Goal: Check status: Check status

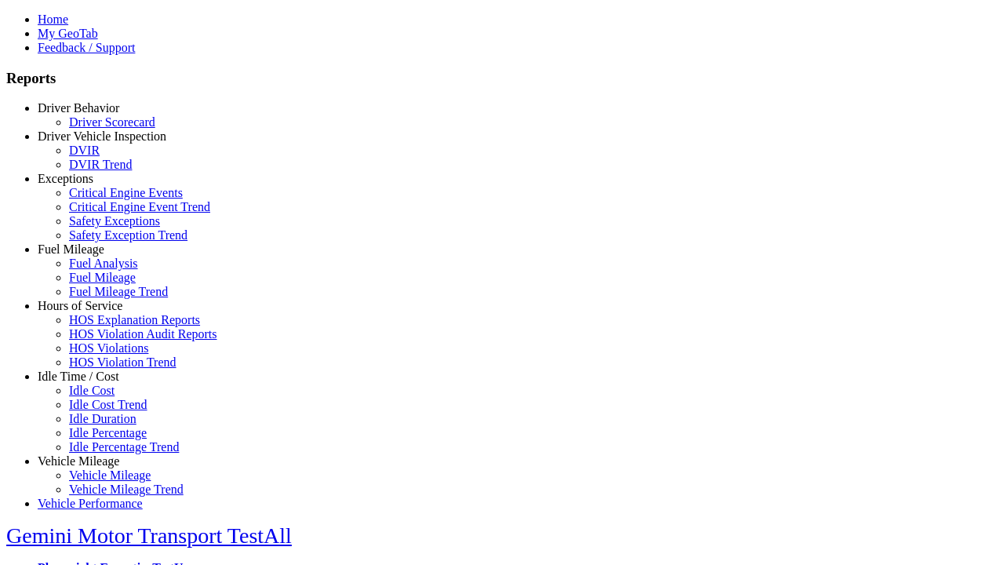
click at [90, 115] on link "Driver Behavior" at bounding box center [79, 107] width 82 height 13
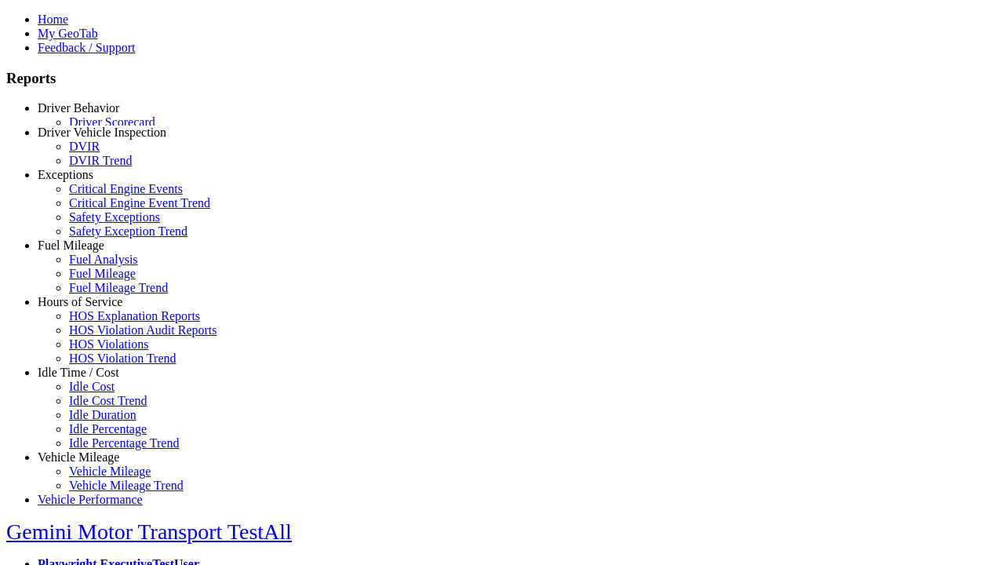
click at [102, 129] on link "Driver Scorecard" at bounding box center [112, 121] width 86 height 13
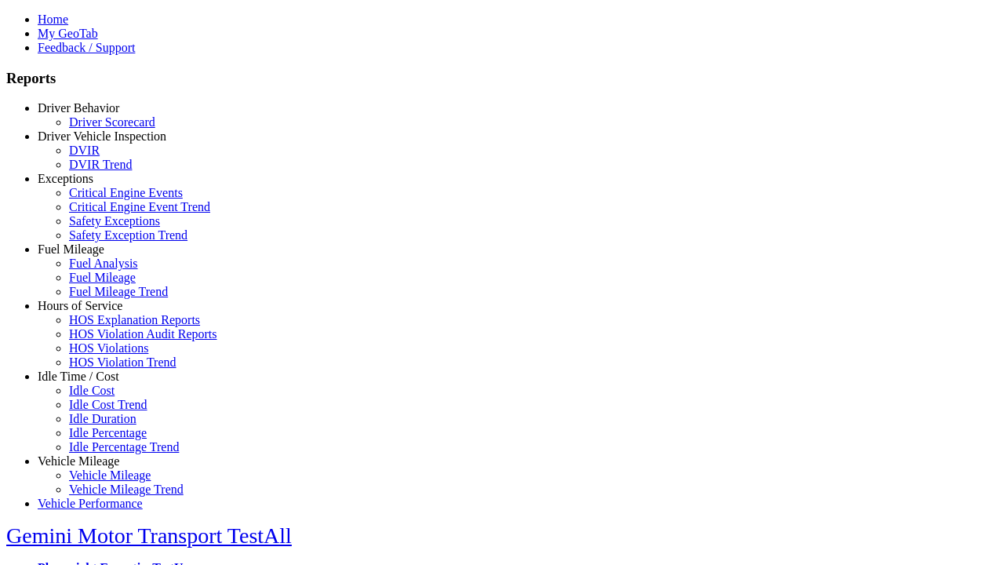
select select
